Goal: Information Seeking & Learning: Learn about a topic

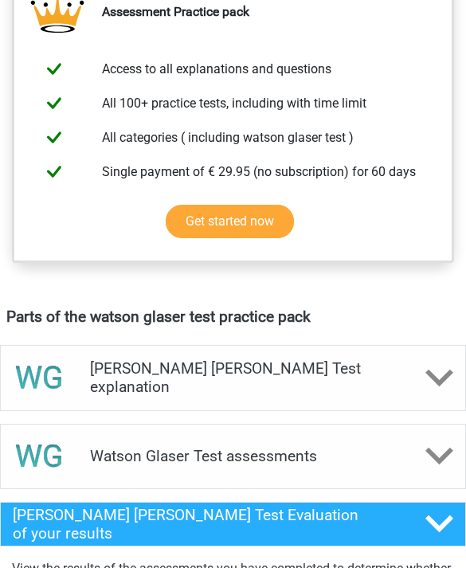
scroll to position [643, 0]
click at [230, 364] on div "[PERSON_NAME] [PERSON_NAME] Test explanation" at bounding box center [233, 377] width 466 height 65
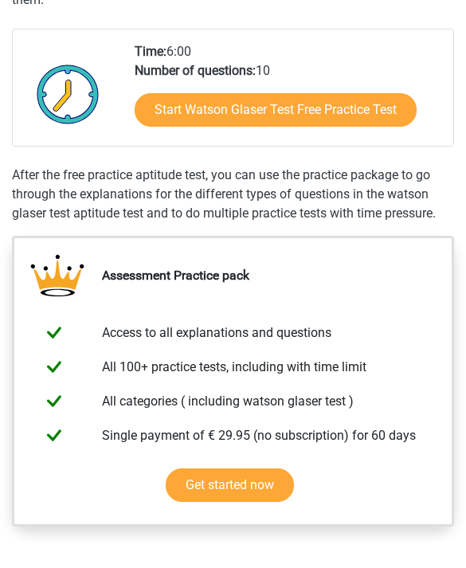
scroll to position [346, 0]
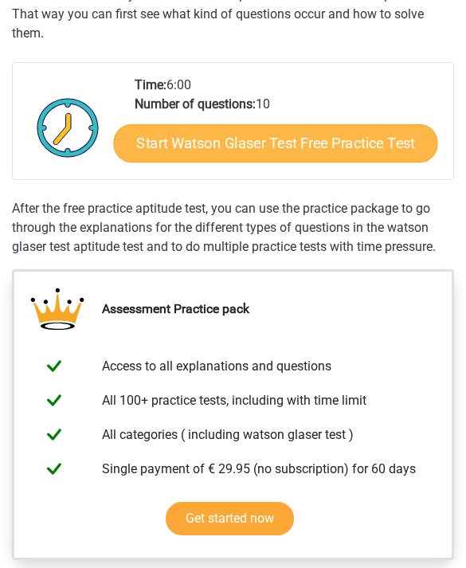
click at [188, 142] on link "Start Watson Glaser Test Free Practice Test" at bounding box center [276, 143] width 324 height 38
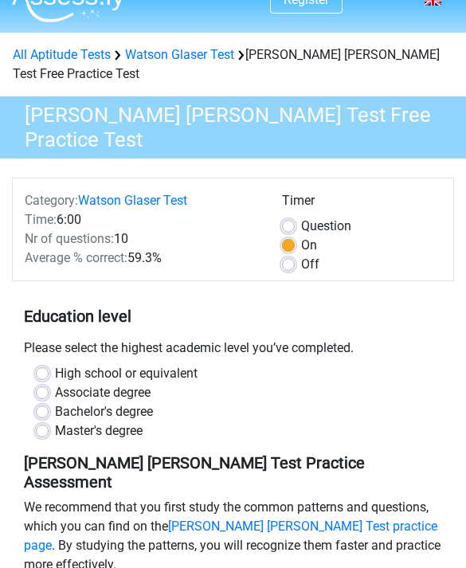
scroll to position [37, 0]
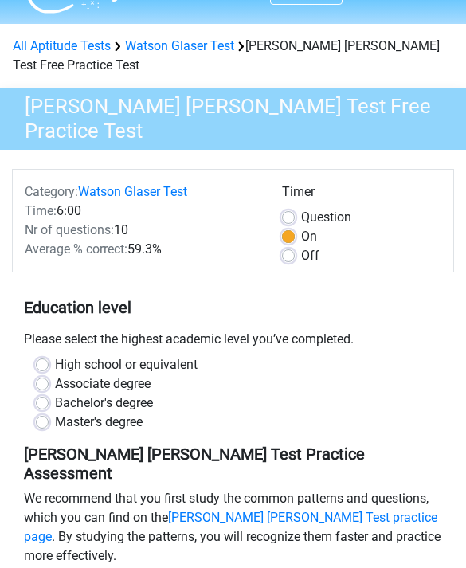
click at [260, 365] on div "High school or equivalent" at bounding box center [233, 364] width 394 height 19
click at [212, 359] on div "High school or equivalent" at bounding box center [233, 364] width 394 height 19
click at [55, 366] on label "High school or equivalent" at bounding box center [126, 364] width 143 height 19
click at [48, 366] on input "High school or equivalent" at bounding box center [42, 363] width 13 height 16
radio input "true"
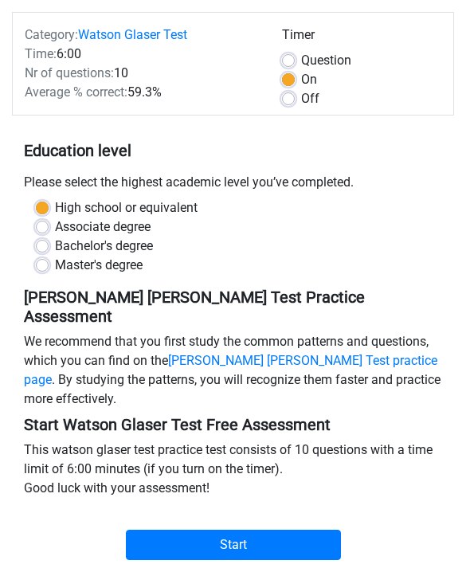
scroll to position [194, 0]
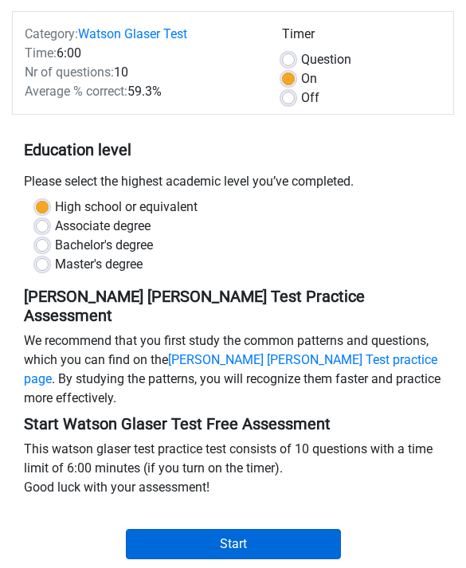
click at [246, 530] on input "Start" at bounding box center [233, 545] width 215 height 30
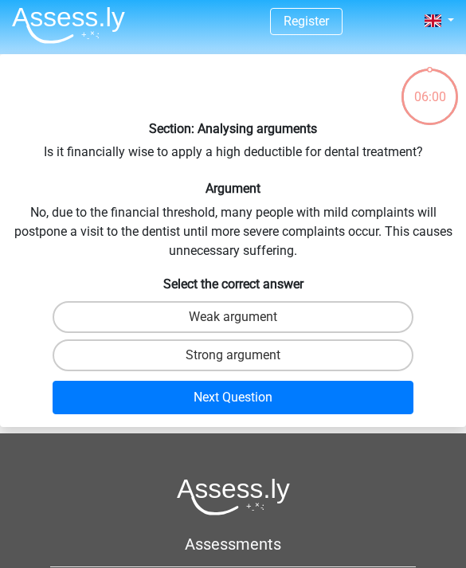
scroll to position [6, 0]
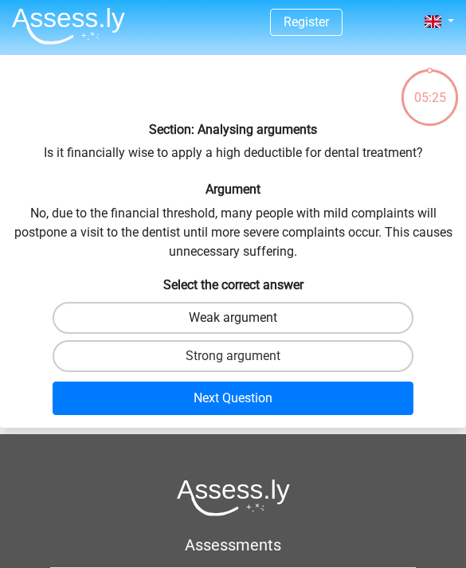
click at [344, 316] on label "Weak argument" at bounding box center [234, 318] width 362 height 32
click at [244, 318] on input "Weak argument" at bounding box center [238, 323] width 10 height 10
radio input "true"
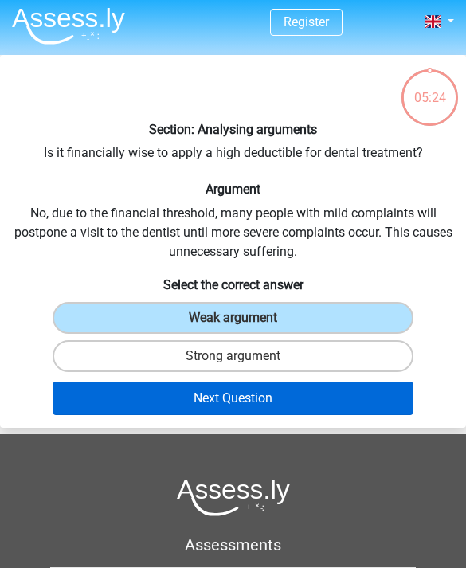
click at [328, 409] on button "Next Question" at bounding box center [234, 397] width 362 height 33
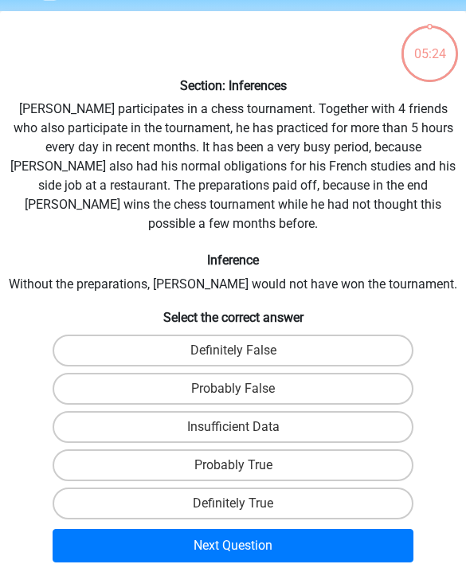
scroll to position [61, 0]
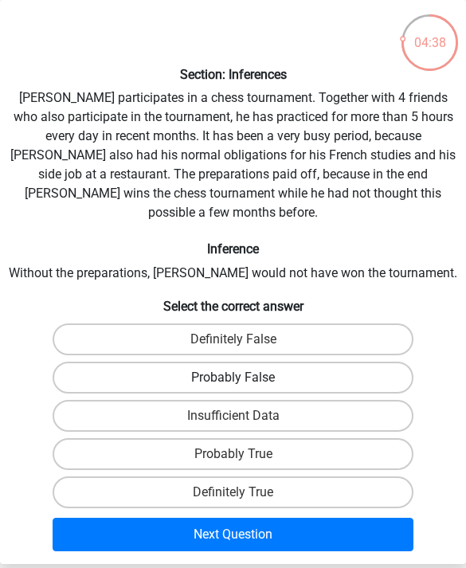
click at [334, 362] on label "Probably False" at bounding box center [234, 378] width 362 height 32
click at [244, 377] on input "Probably False" at bounding box center [238, 382] width 10 height 10
radio input "true"
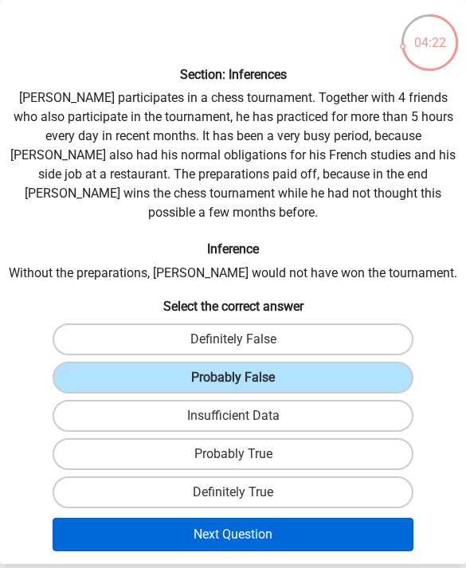
click at [293, 518] on button "Next Question" at bounding box center [234, 534] width 362 height 33
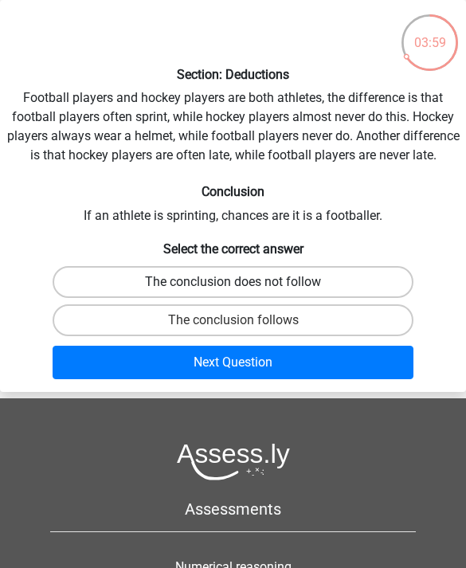
click at [368, 297] on label "The conclusion does not follow" at bounding box center [234, 282] width 362 height 32
click at [244, 292] on input "The conclusion does not follow" at bounding box center [238, 287] width 10 height 10
radio input "true"
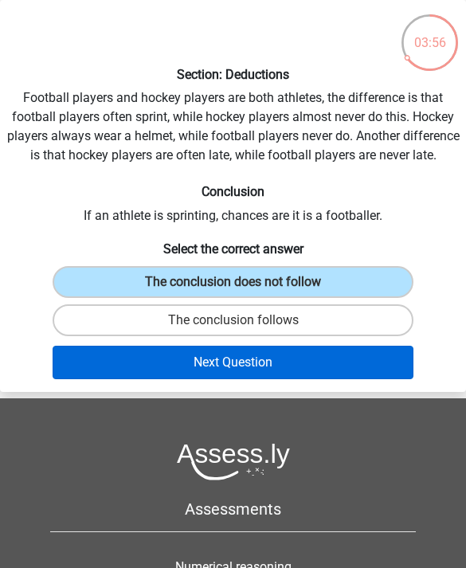
click at [323, 379] on button "Next Question" at bounding box center [234, 362] width 362 height 33
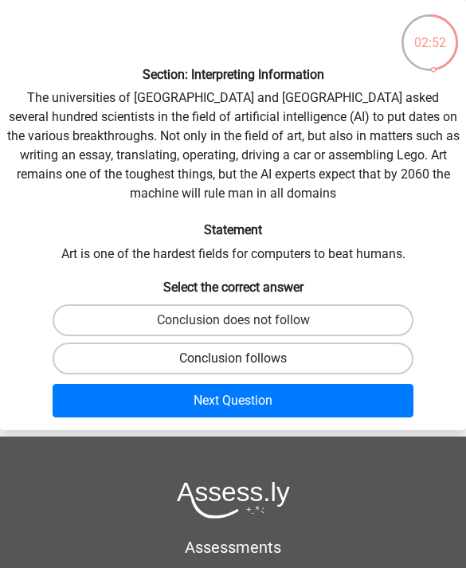
click at [336, 359] on label "Conclusion follows" at bounding box center [234, 358] width 362 height 32
click at [244, 359] on input "Conclusion follows" at bounding box center [238, 363] width 10 height 10
radio input "true"
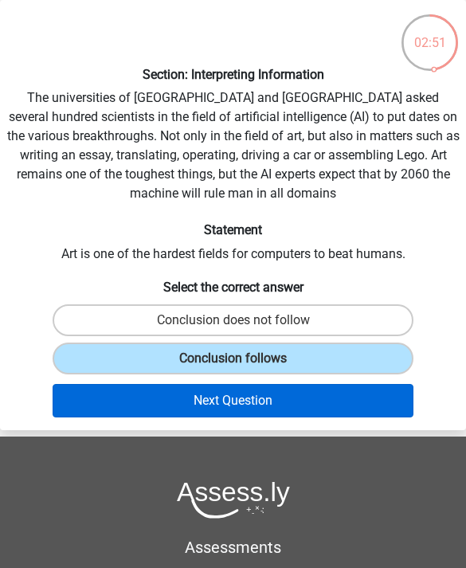
click at [319, 400] on button "Next Question" at bounding box center [234, 400] width 362 height 33
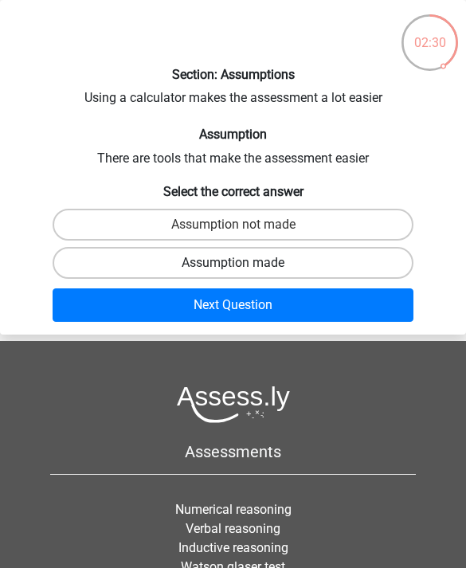
click at [362, 264] on label "Assumption made" at bounding box center [234, 263] width 362 height 32
click at [244, 264] on input "Assumption made" at bounding box center [238, 268] width 10 height 10
radio input "true"
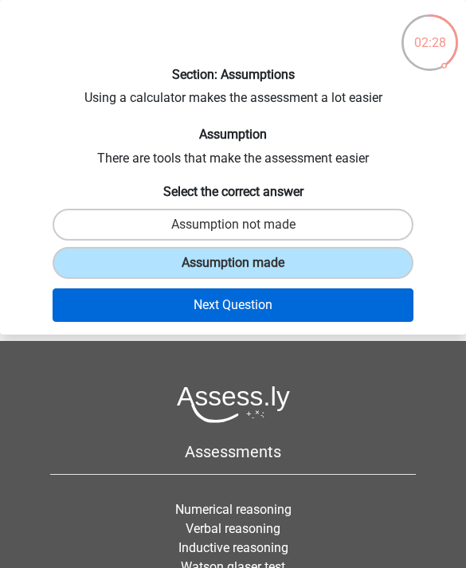
click at [345, 304] on button "Next Question" at bounding box center [234, 304] width 362 height 33
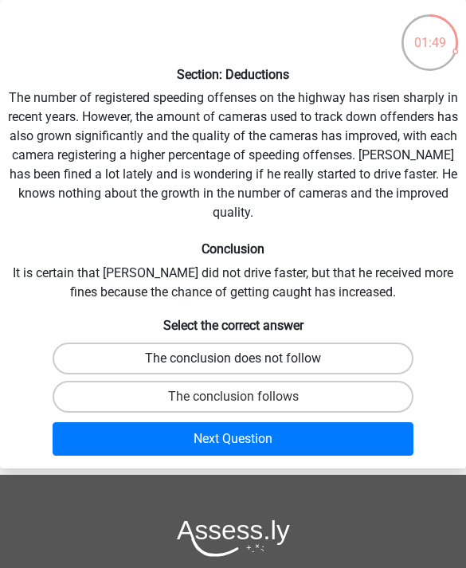
click at [355, 350] on label "The conclusion does not follow" at bounding box center [234, 358] width 362 height 32
click at [244, 358] on input "The conclusion does not follow" at bounding box center [238, 363] width 10 height 10
radio input "true"
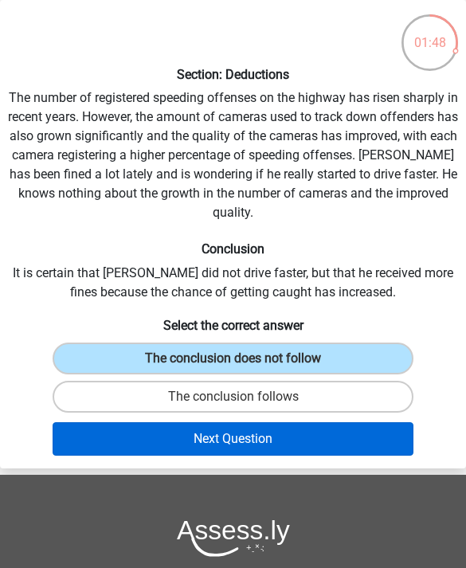
click at [310, 438] on button "Next Question" at bounding box center [234, 438] width 362 height 33
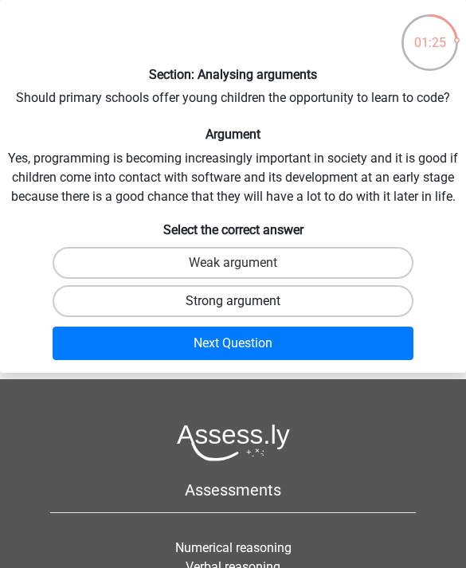
click at [374, 303] on label "Strong argument" at bounding box center [234, 301] width 362 height 32
click at [244, 303] on input "Strong argument" at bounding box center [238, 306] width 10 height 10
radio input "true"
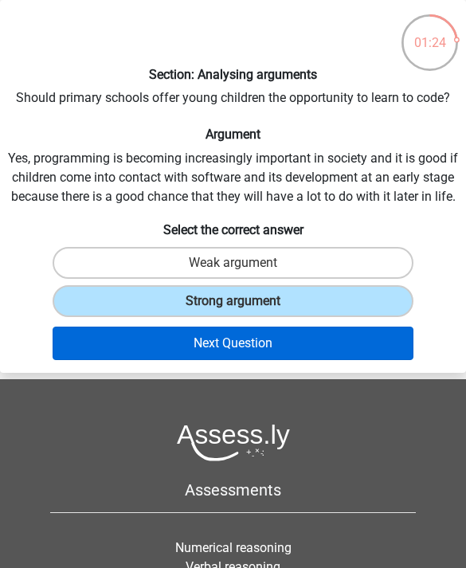
click at [352, 338] on button "Next Question" at bounding box center [234, 343] width 362 height 33
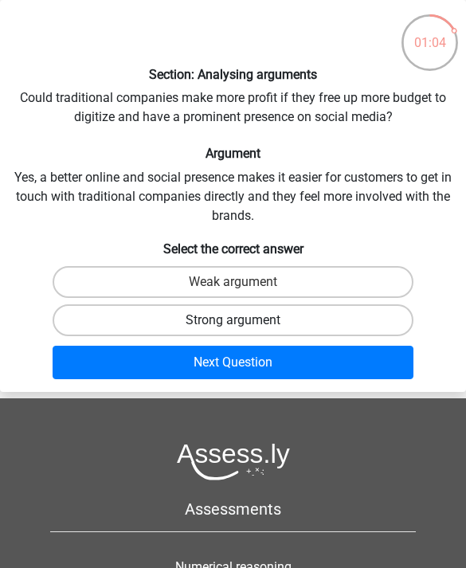
click at [351, 315] on label "Strong argument" at bounding box center [234, 320] width 362 height 32
click at [244, 320] on input "Strong argument" at bounding box center [238, 325] width 10 height 10
radio input "true"
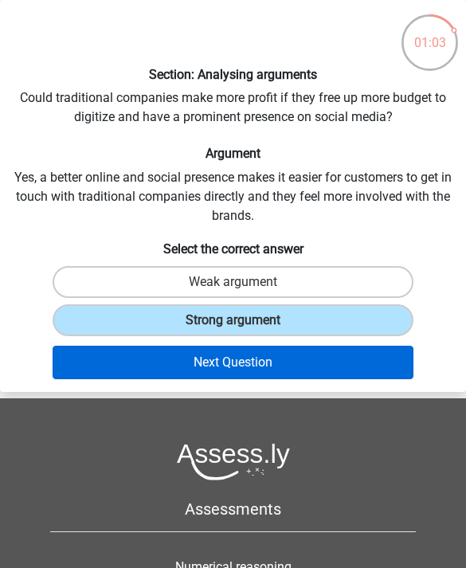
click at [336, 367] on button "Next Question" at bounding box center [234, 362] width 362 height 33
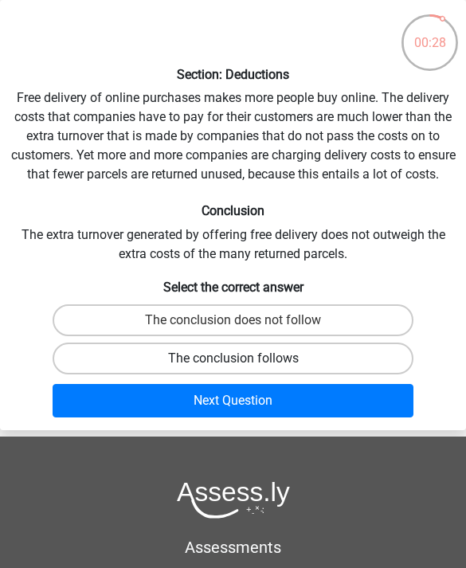
click at [342, 358] on label "The conclusion follows" at bounding box center [234, 358] width 362 height 32
click at [244, 358] on input "The conclusion follows" at bounding box center [238, 363] width 10 height 10
radio input "true"
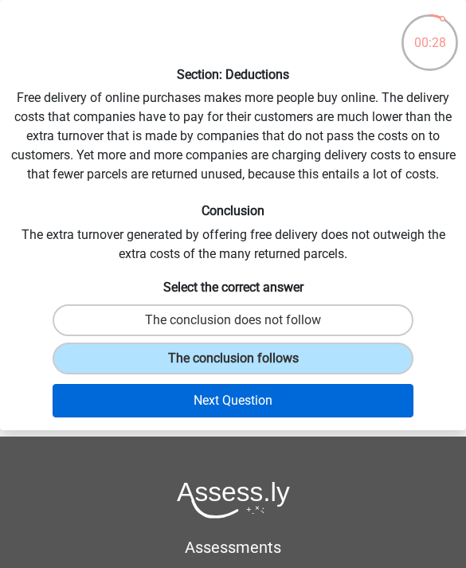
click at [322, 397] on button "Next Question" at bounding box center [234, 400] width 362 height 33
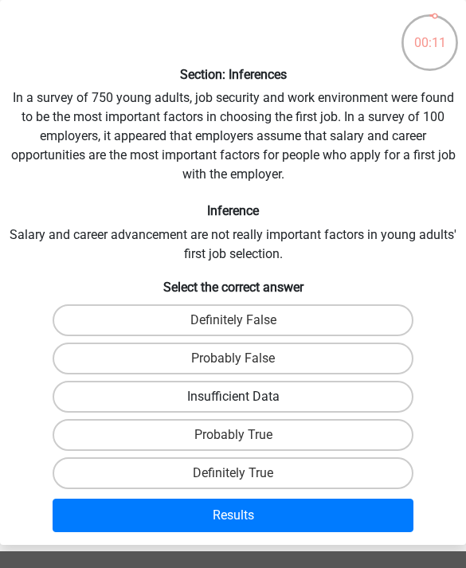
click at [316, 400] on label "Insufficient Data" at bounding box center [234, 397] width 362 height 32
click at [244, 400] on input "Insufficient Data" at bounding box center [238, 402] width 10 height 10
radio input "true"
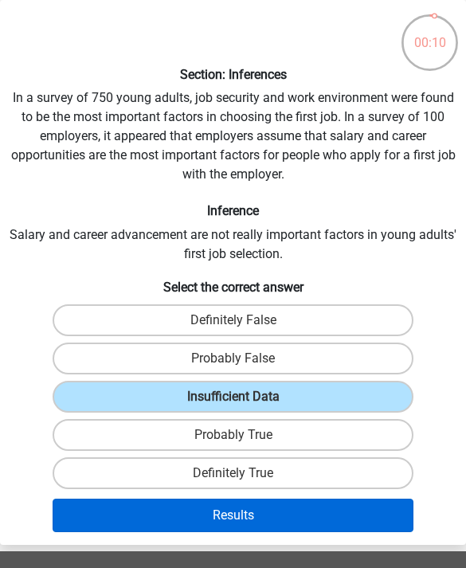
click at [307, 510] on button "Results" at bounding box center [234, 515] width 362 height 33
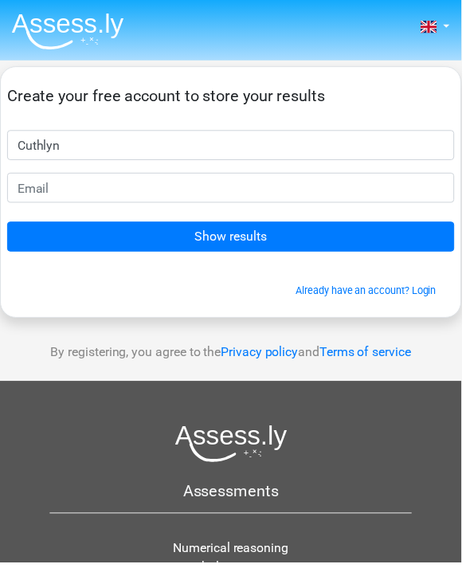
type input "Cuthlyn"
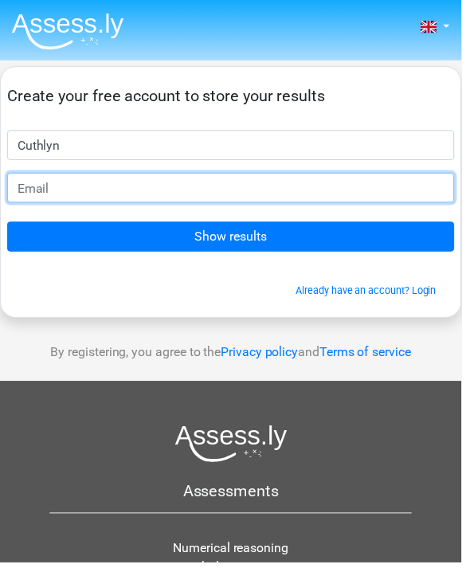
click at [105, 185] on input "email" at bounding box center [233, 189] width 452 height 30
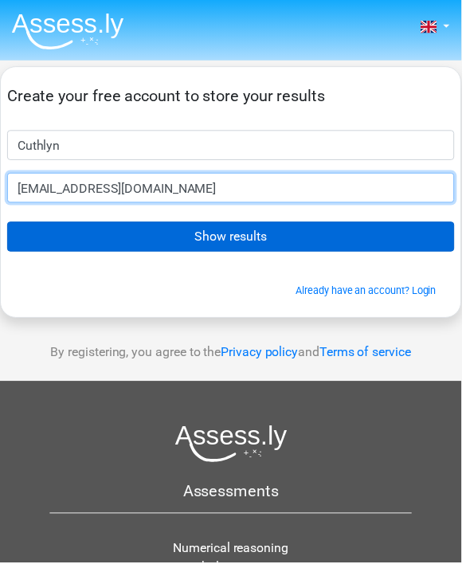
type input "cethomasb@gmail.com"
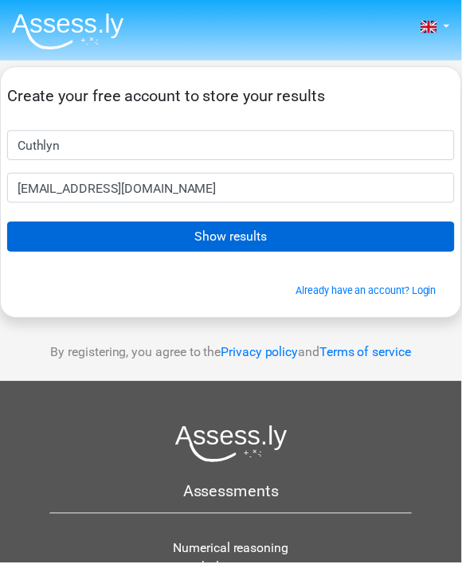
click at [255, 238] on input "Show results" at bounding box center [233, 239] width 452 height 30
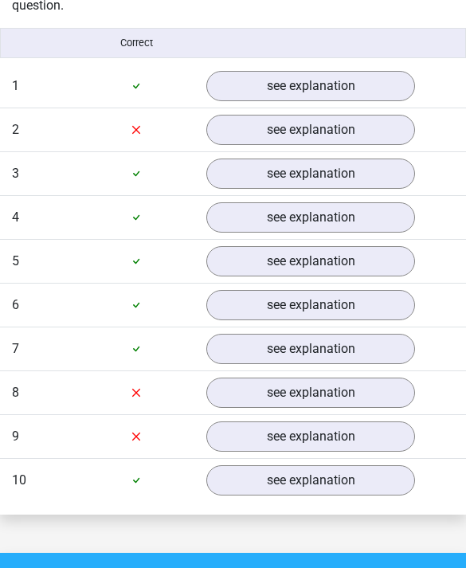
scroll to position [1325, 0]
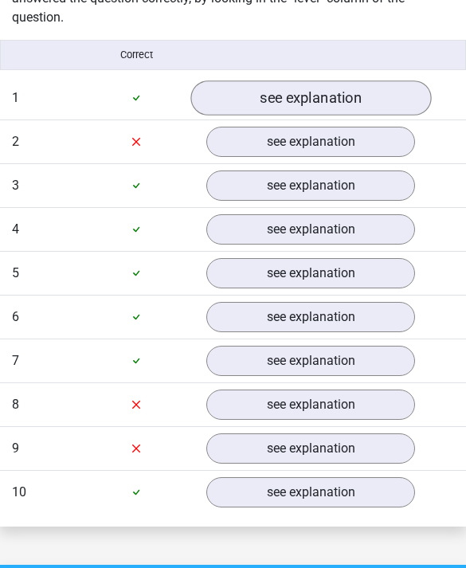
click at [350, 80] on link "see explanation" at bounding box center [310, 97] width 241 height 35
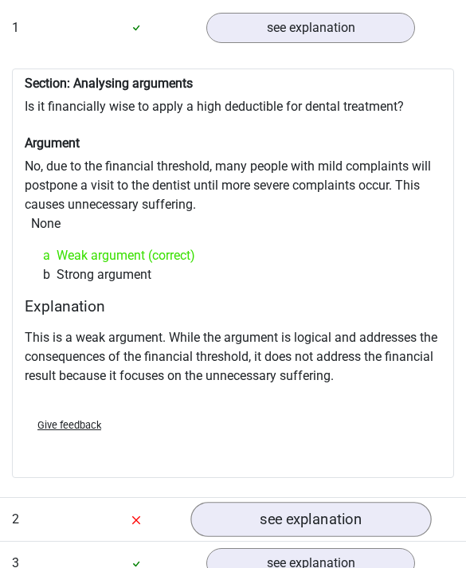
click at [355, 503] on link "see explanation" at bounding box center [310, 520] width 241 height 35
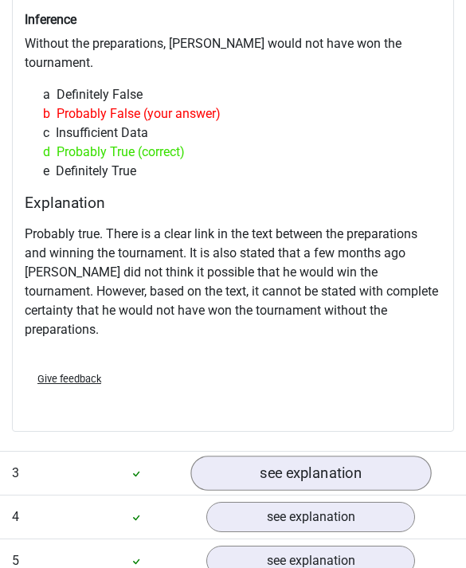
click at [381, 456] on link "see explanation" at bounding box center [310, 473] width 241 height 35
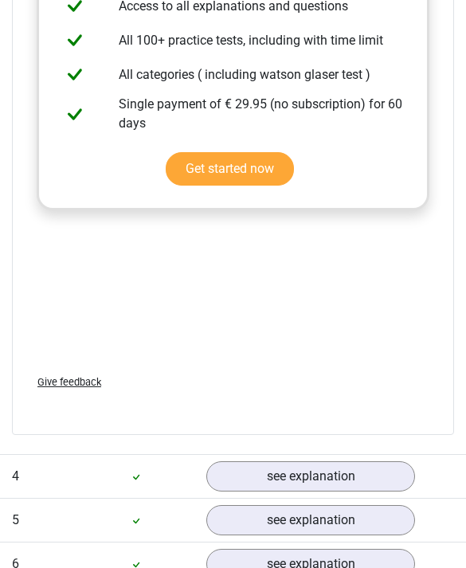
scroll to position [3066, 0]
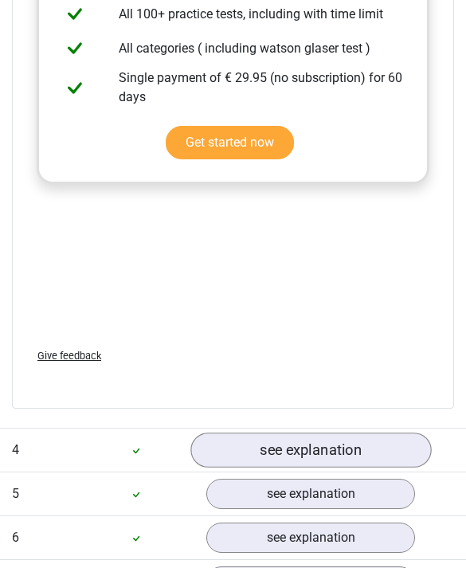
click at [377, 433] on link "see explanation" at bounding box center [310, 450] width 241 height 35
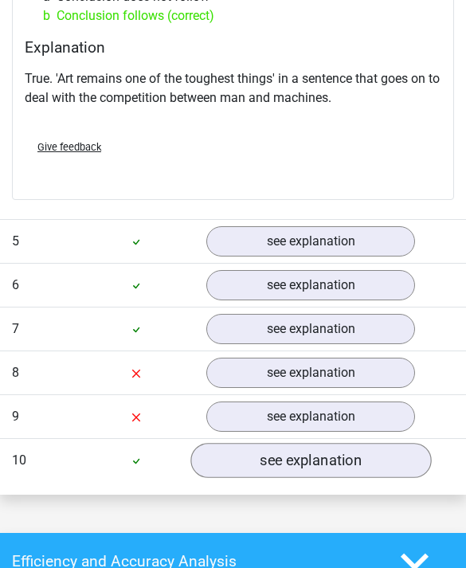
click at [379, 444] on link "see explanation" at bounding box center [310, 461] width 241 height 35
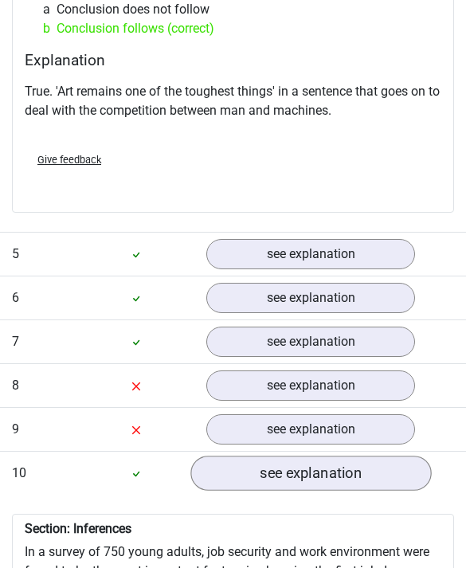
scroll to position [3745, 0]
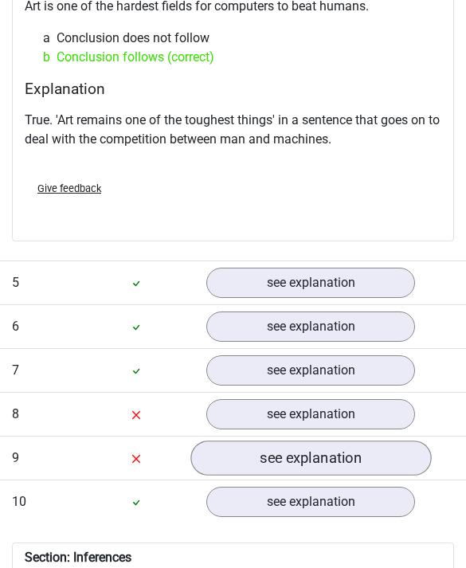
click at [380, 440] on link "see explanation" at bounding box center [310, 457] width 241 height 35
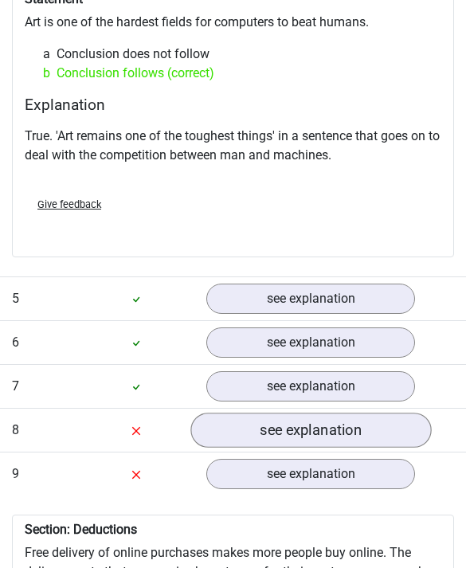
click at [368, 413] on link "see explanation" at bounding box center [310, 430] width 241 height 35
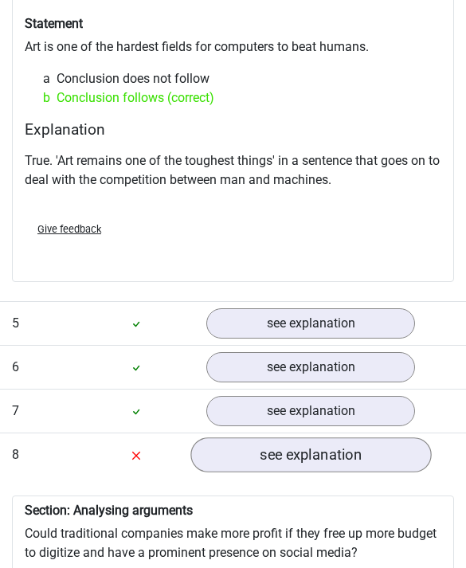
scroll to position [3701, 0]
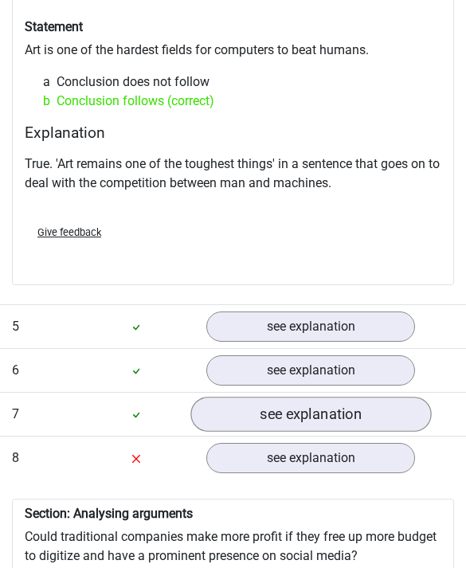
click at [397, 397] on link "see explanation" at bounding box center [310, 414] width 241 height 35
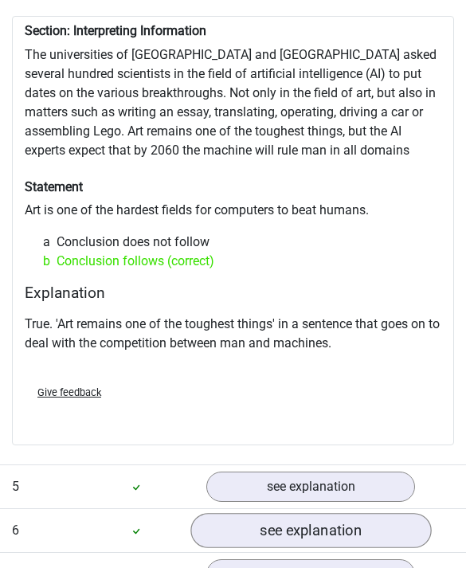
click at [349, 514] on link "see explanation" at bounding box center [310, 531] width 241 height 35
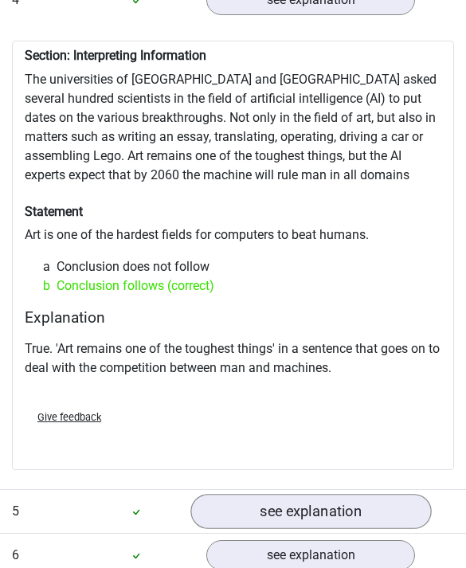
click at [368, 495] on link "see explanation" at bounding box center [310, 512] width 241 height 35
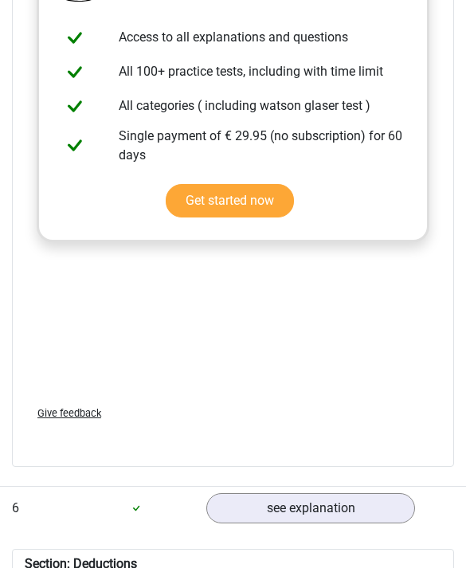
scroll to position [4381, 0]
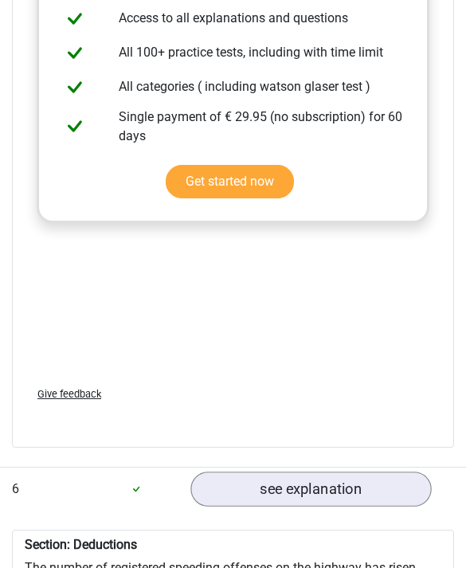
click at [371, 471] on link "see explanation" at bounding box center [310, 488] width 241 height 35
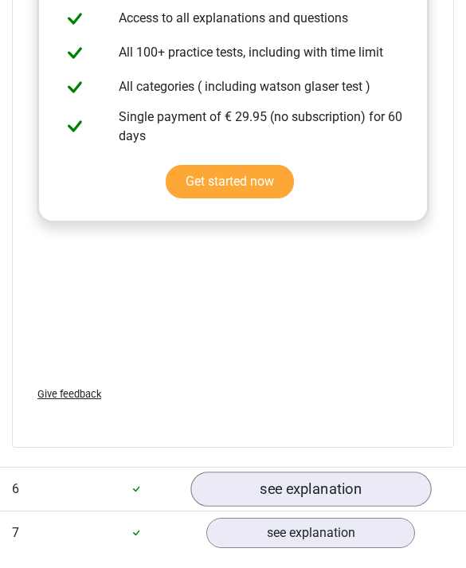
click at [381, 471] on link "see explanation" at bounding box center [310, 488] width 241 height 35
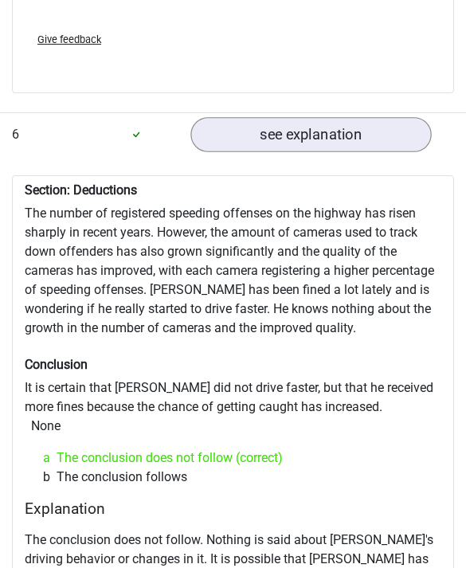
scroll to position [4735, 0]
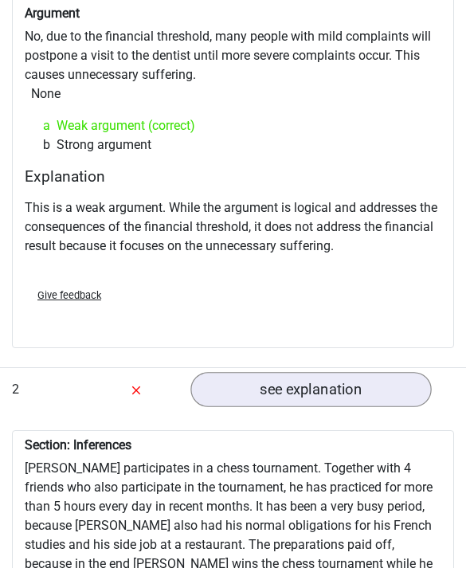
click at [372, 376] on link "see explanation" at bounding box center [310, 390] width 241 height 35
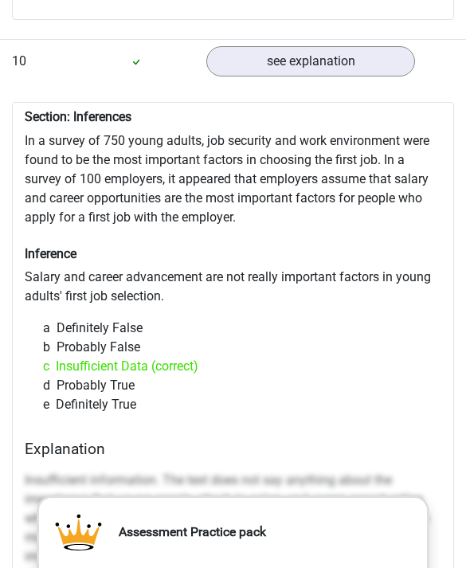
scroll to position [7185, 0]
